Goal: Find specific page/section

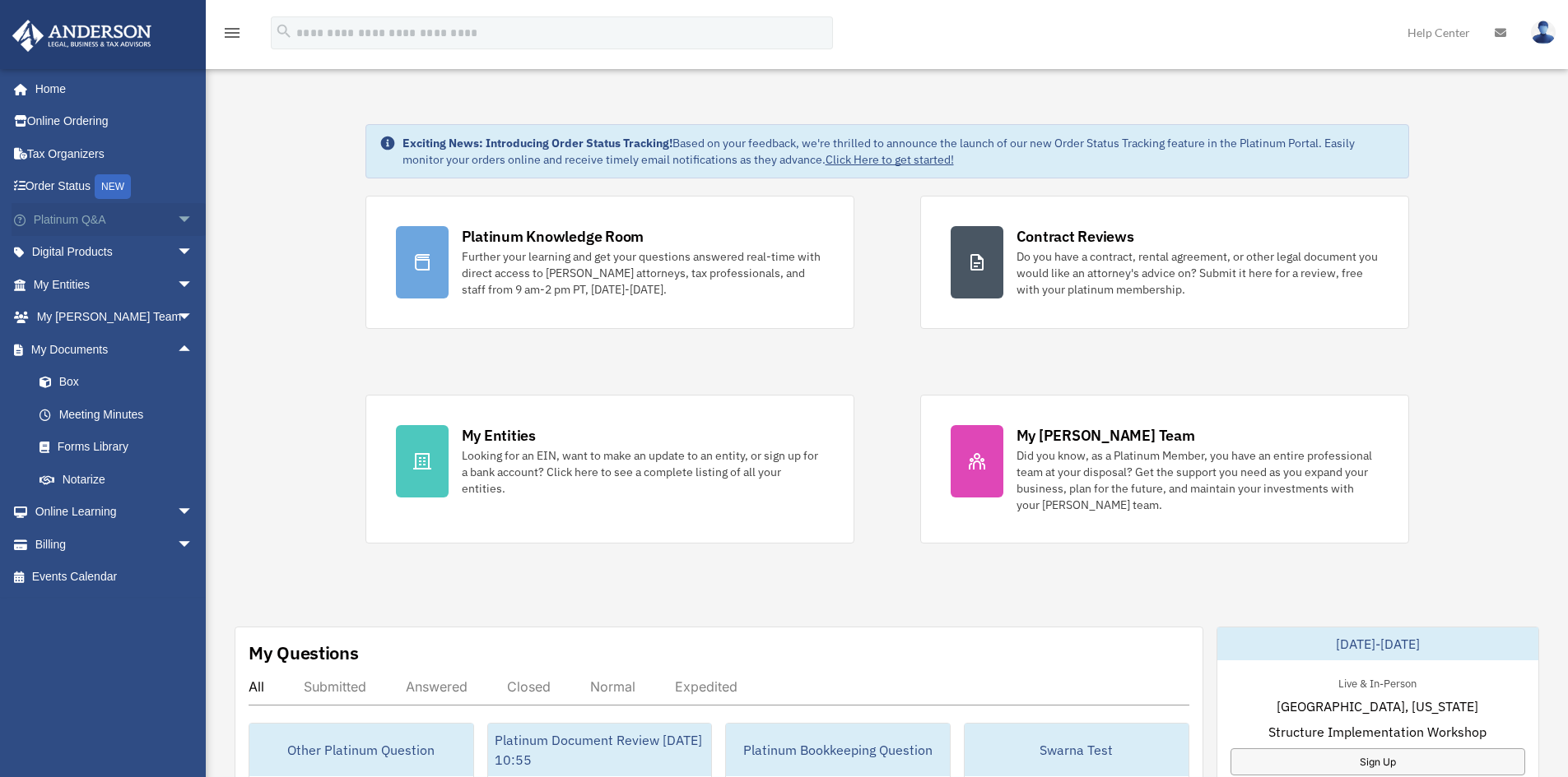
click at [179, 220] on span "arrow_drop_down" at bounding box center [193, 220] width 33 height 34
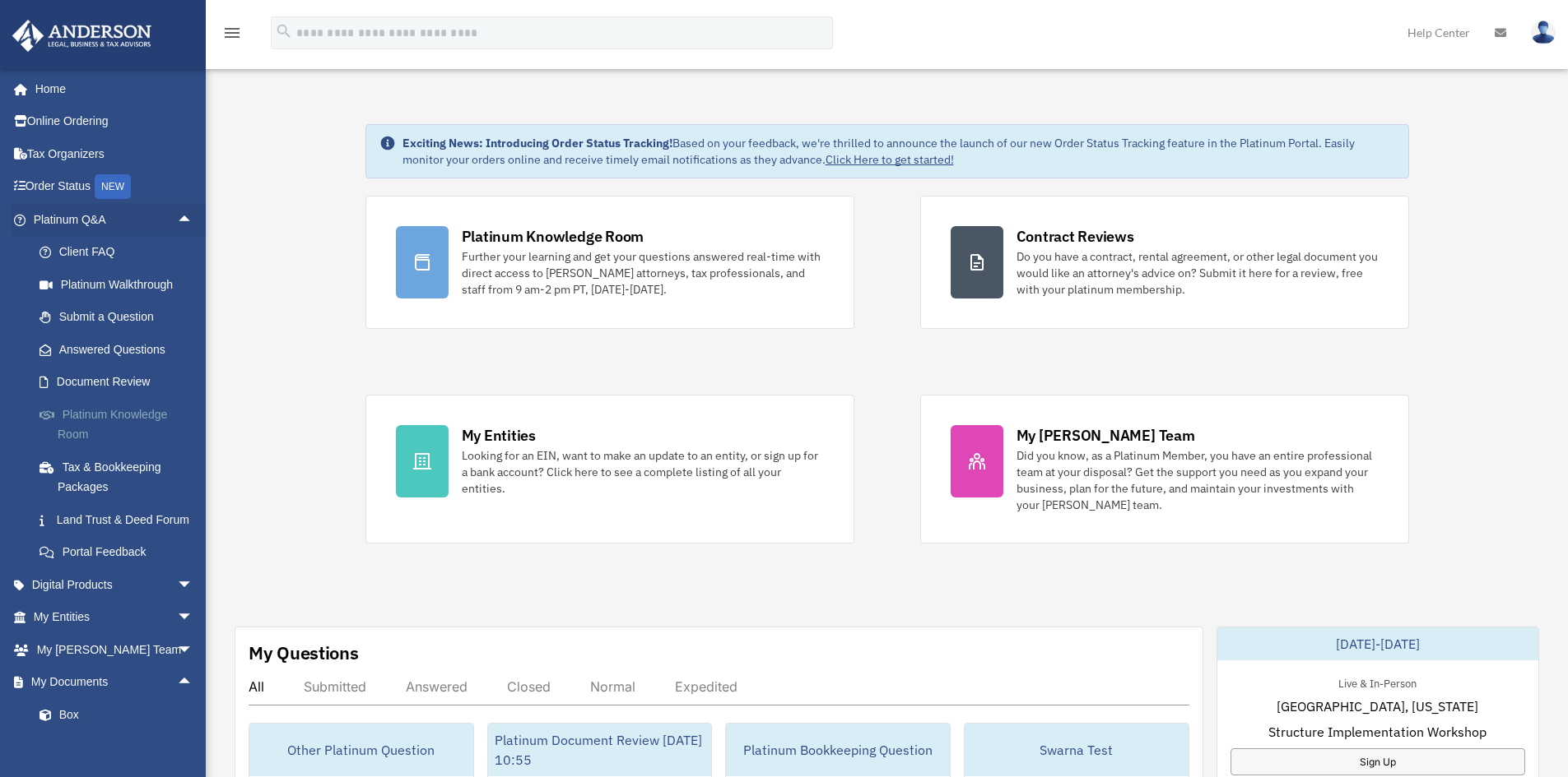
click at [142, 408] on link "Platinum Knowledge Room" at bounding box center [120, 424] width 195 height 53
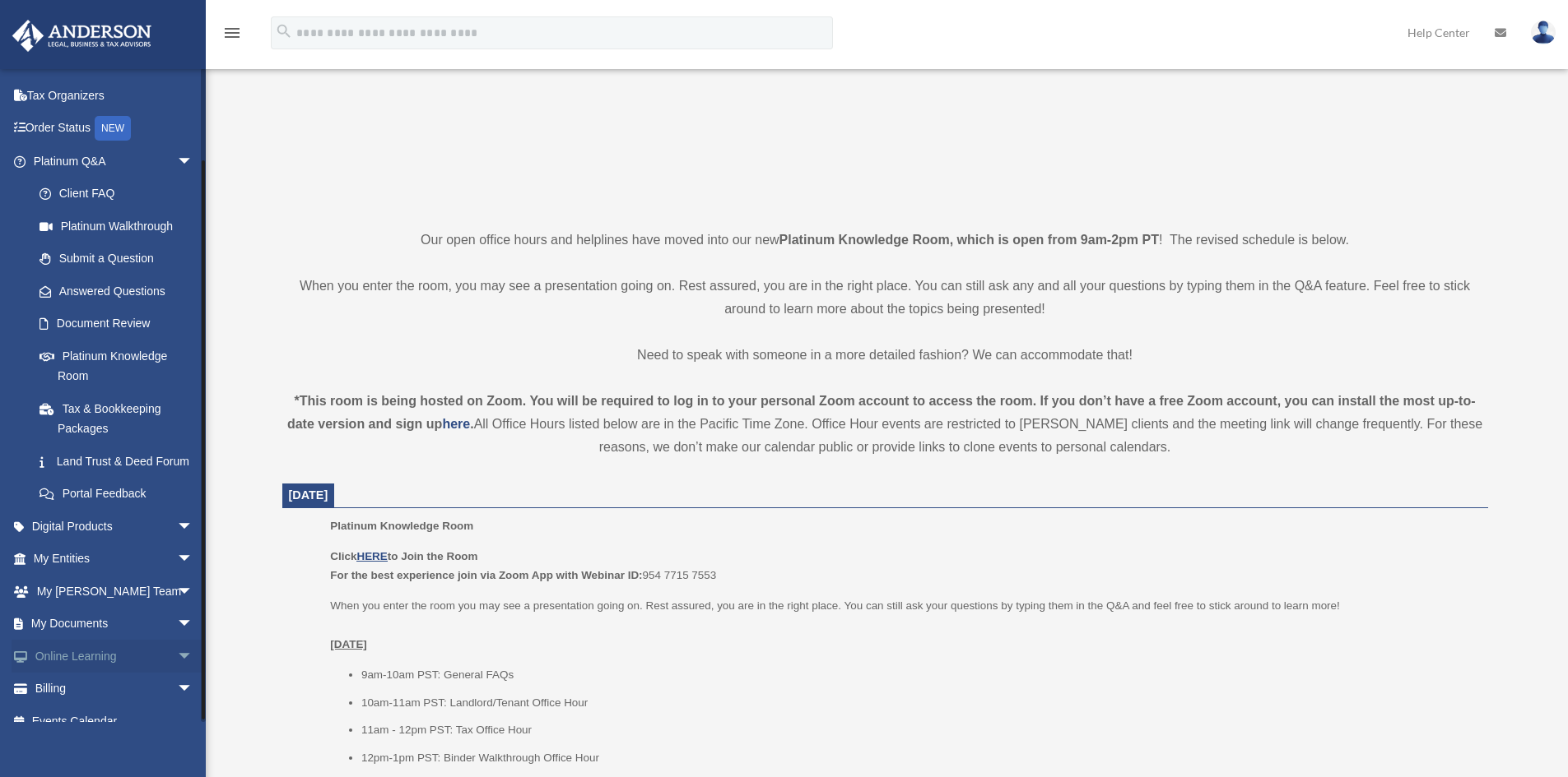
scroll to position [98, 0]
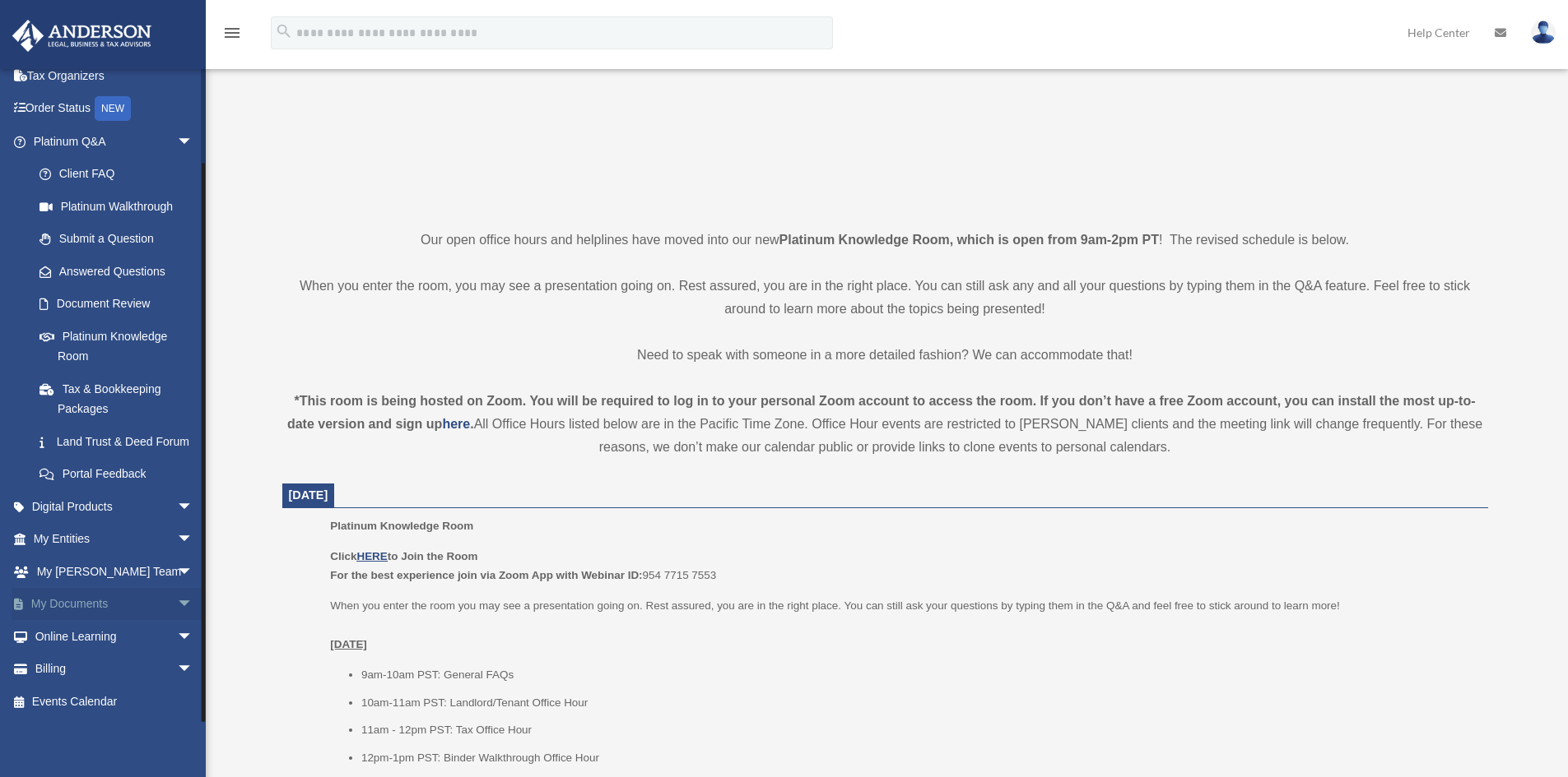
click at [177, 601] on span "arrow_drop_down" at bounding box center [193, 605] width 33 height 34
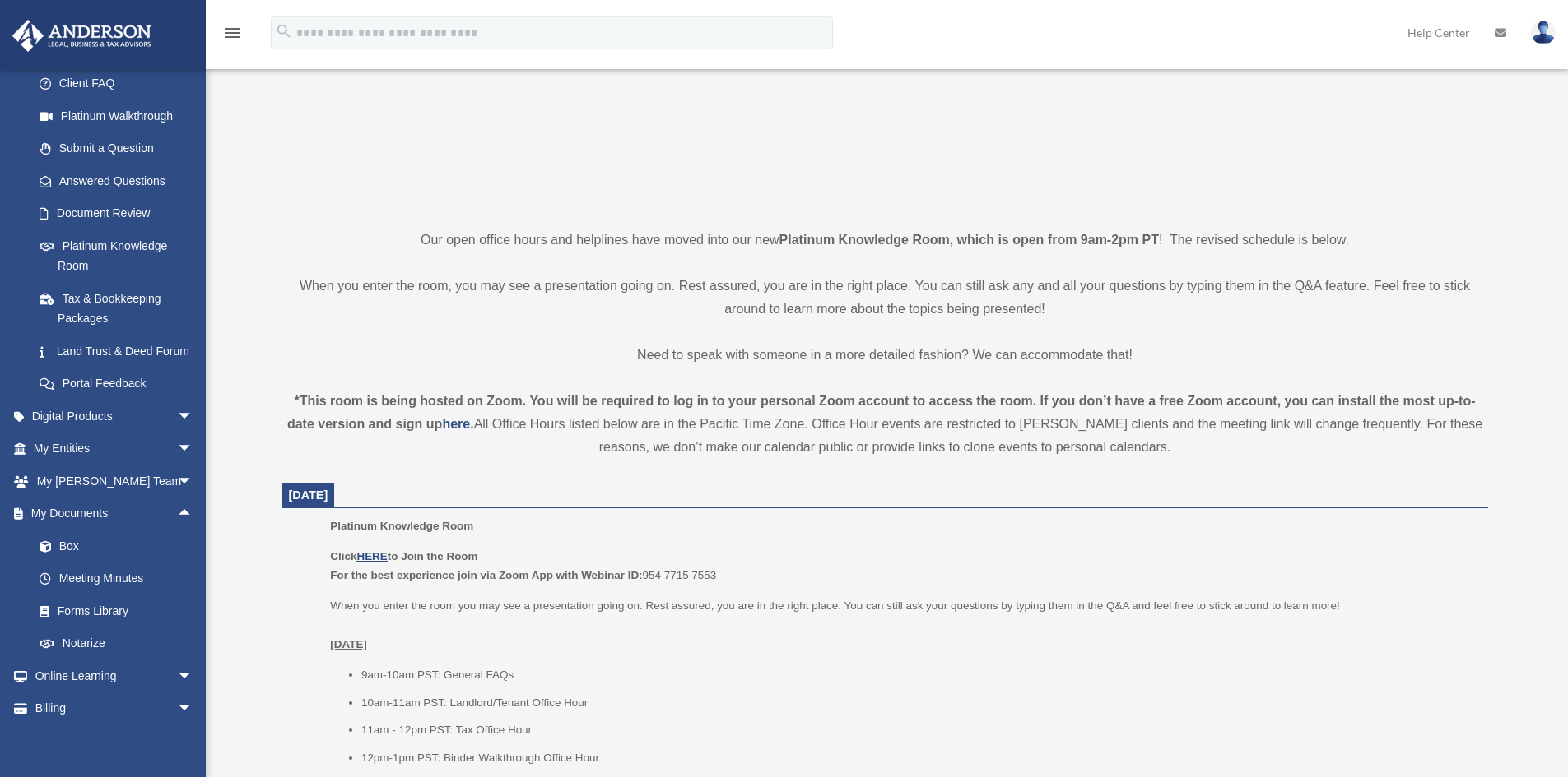
scroll to position [228, 0]
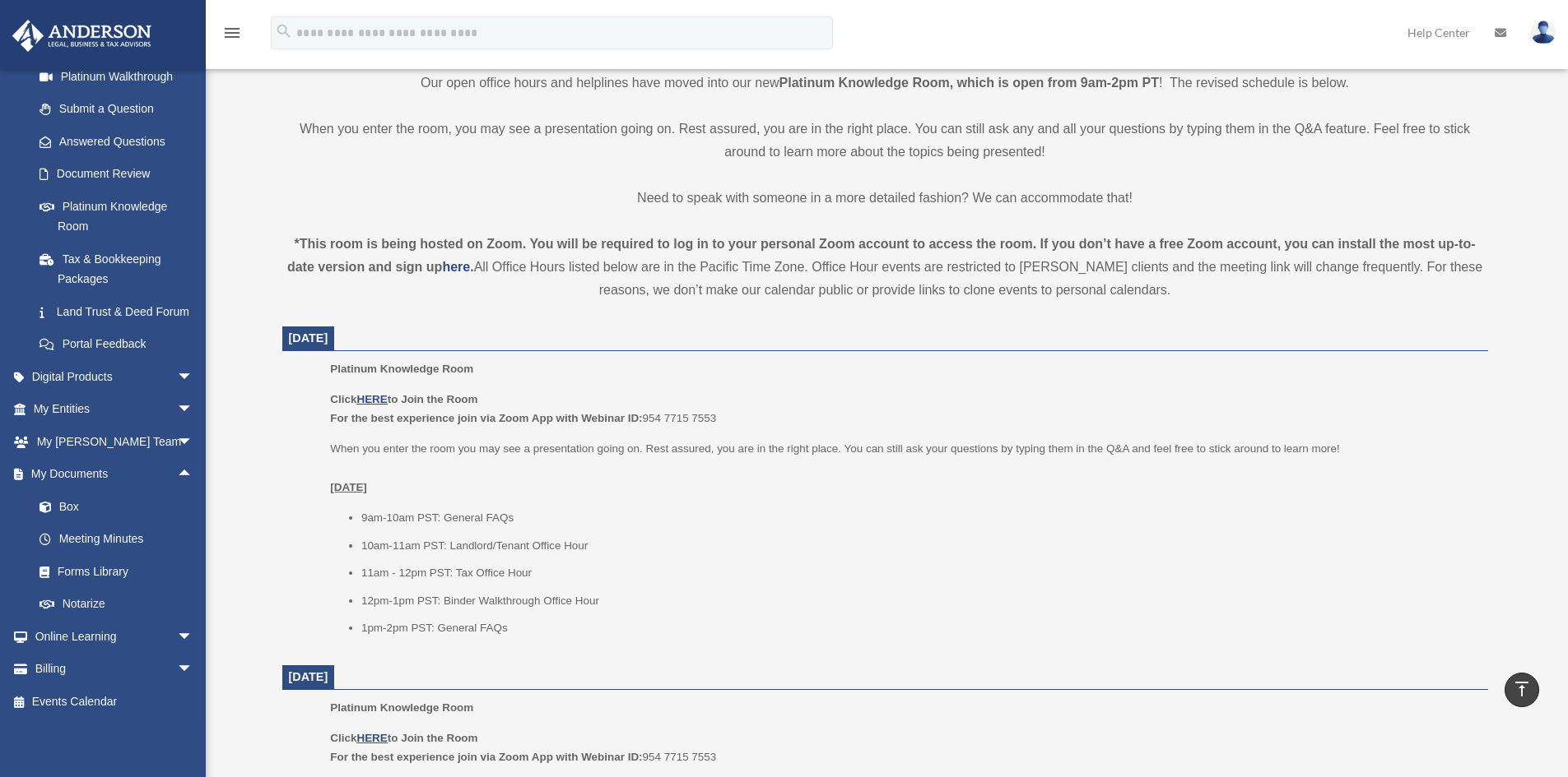
scroll to position [165, 0]
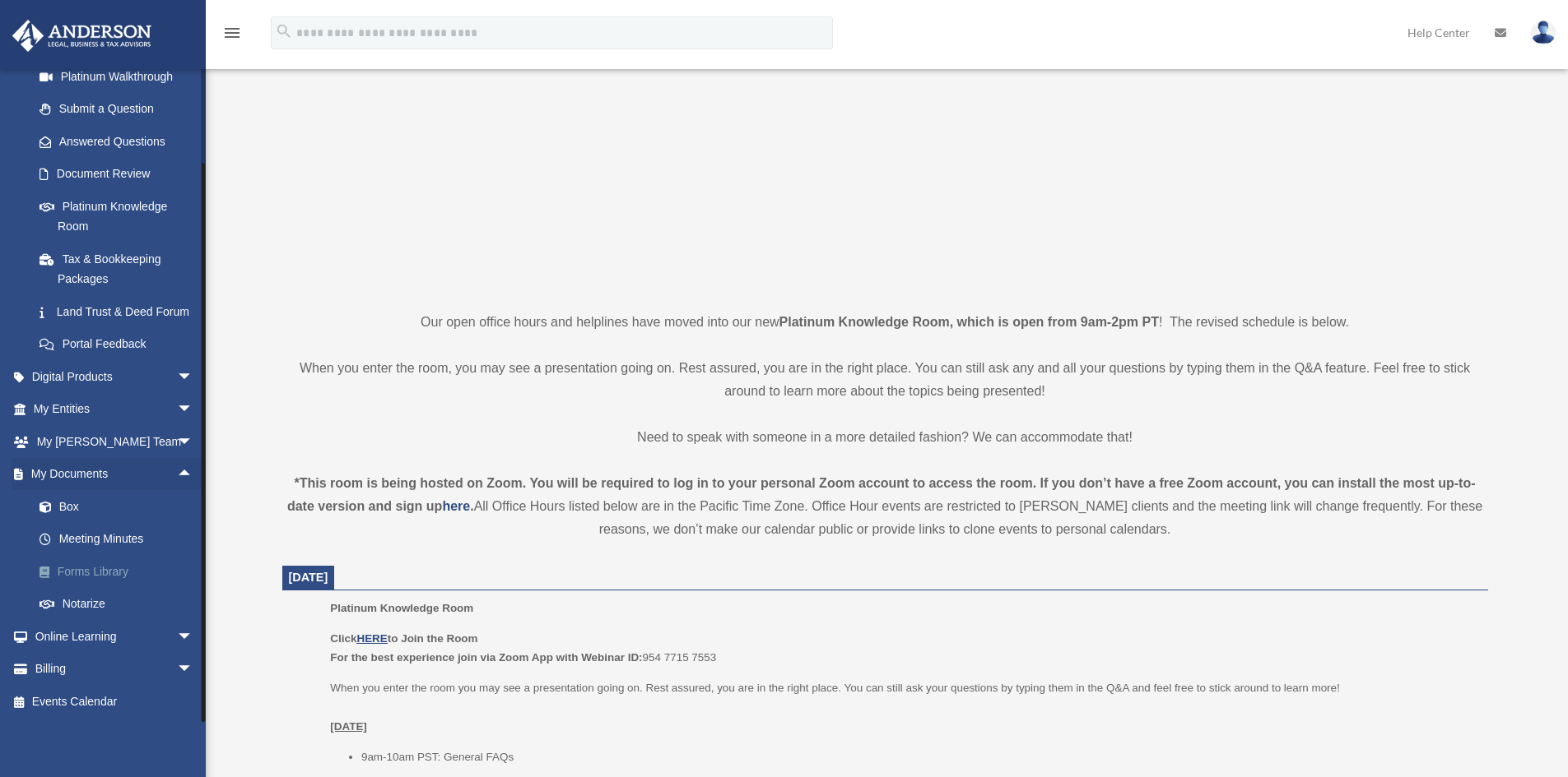
click at [126, 572] on link "Forms Library" at bounding box center [120, 572] width 195 height 33
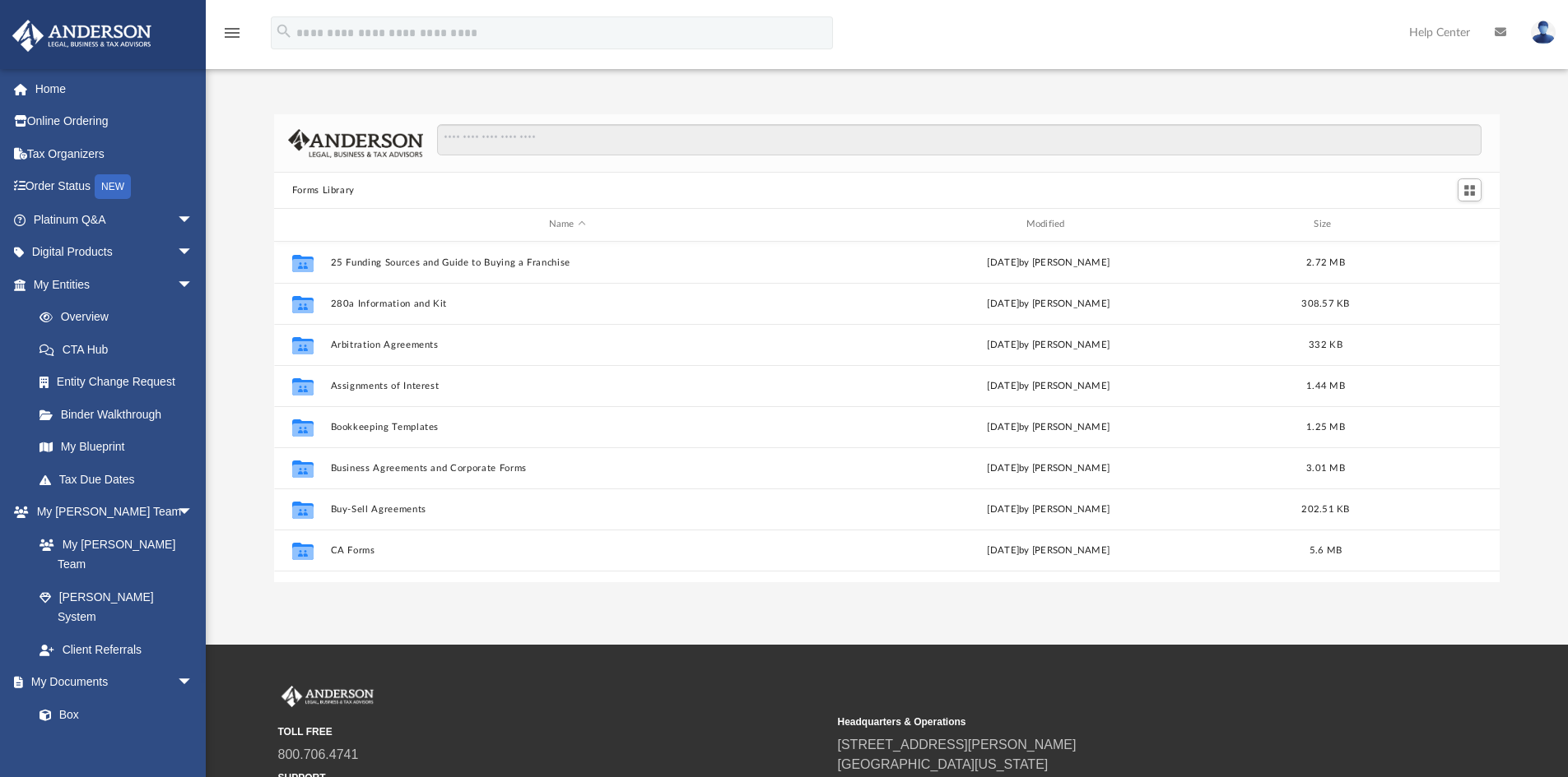
scroll to position [362, 1213]
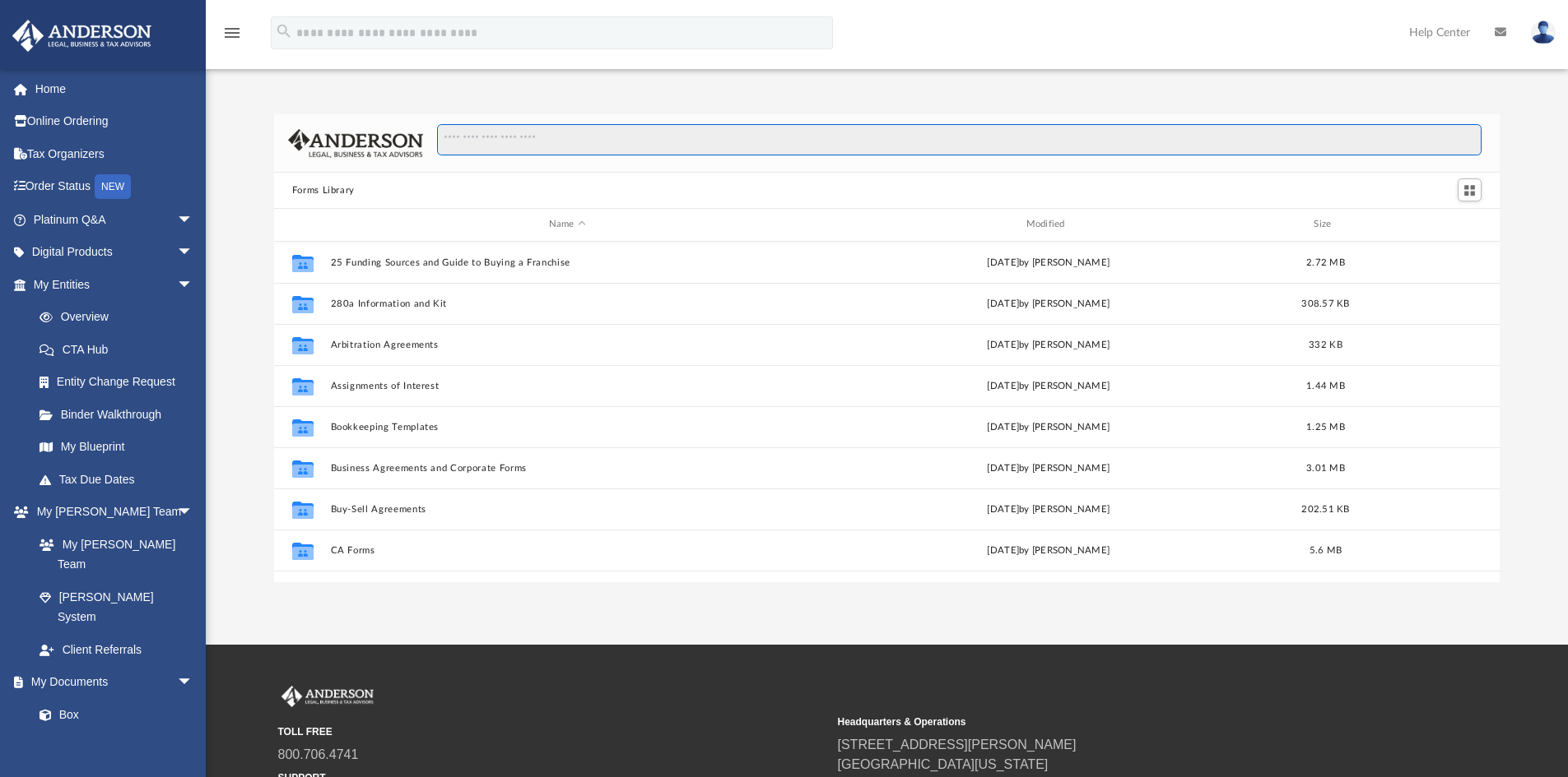
click at [834, 149] on input "Search files and folders" at bounding box center [959, 139] width 1044 height 31
type input "********"
